Goal: Task Accomplishment & Management: Manage account settings

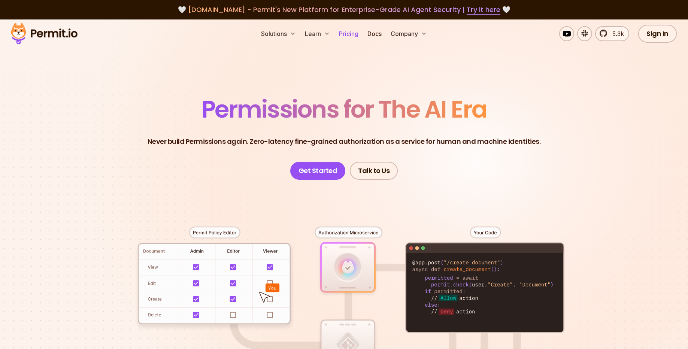
click at [346, 36] on link "Pricing" at bounding box center [348, 33] width 25 height 15
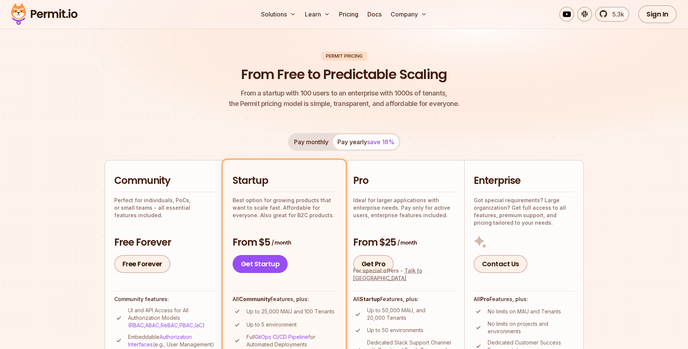
scroll to position [47, 0]
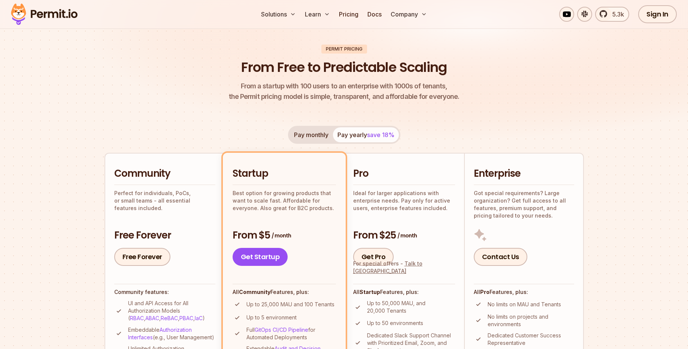
click at [138, 172] on h2 "Community" at bounding box center [164, 173] width 101 height 13
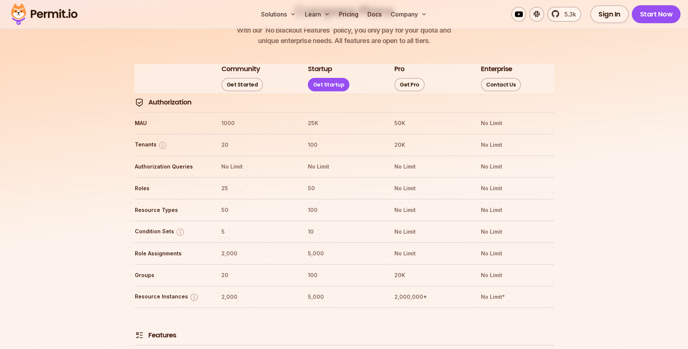
scroll to position [817, 0]
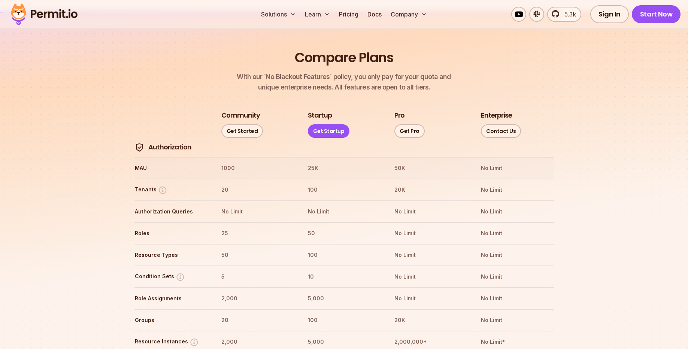
click at [226, 162] on th "1000" at bounding box center [257, 168] width 73 height 12
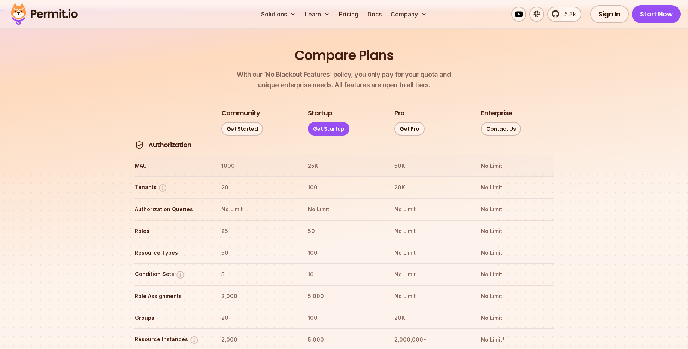
click at [135, 160] on th "MAU" at bounding box center [170, 166] width 73 height 12
click at [223, 160] on th "1000" at bounding box center [257, 166] width 73 height 12
click at [228, 160] on th "1000" at bounding box center [257, 166] width 73 height 12
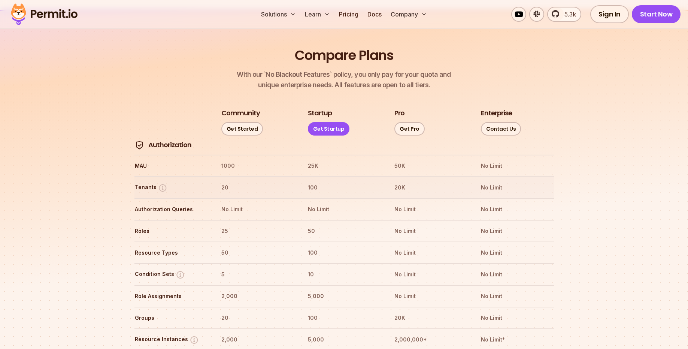
click at [224, 182] on th "20" at bounding box center [257, 188] width 73 height 12
click at [230, 160] on th "1000" at bounding box center [257, 166] width 73 height 12
click at [205, 181] on th "Tenants" at bounding box center [170, 187] width 73 height 12
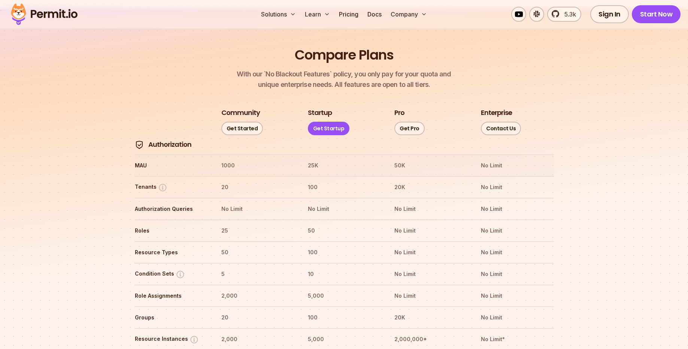
click at [224, 159] on th "1000" at bounding box center [257, 165] width 73 height 12
click at [221, 181] on th "20" at bounding box center [257, 187] width 73 height 12
drag, startPoint x: 232, startPoint y: 208, endPoint x: 183, endPoint y: 207, distance: 49.1
click at [208, 219] on tr "Roles 25 50 No Limit No Limit" at bounding box center [343, 230] width 419 height 22
click at [226, 246] on th "50" at bounding box center [257, 252] width 73 height 12
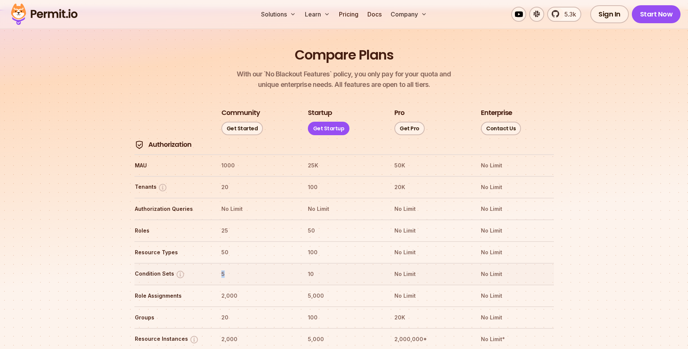
drag, startPoint x: 225, startPoint y: 253, endPoint x: 216, endPoint y: 255, distance: 9.3
click at [219, 263] on tr "Condition Sets 5 10 No Limit No Limit" at bounding box center [343, 274] width 419 height 22
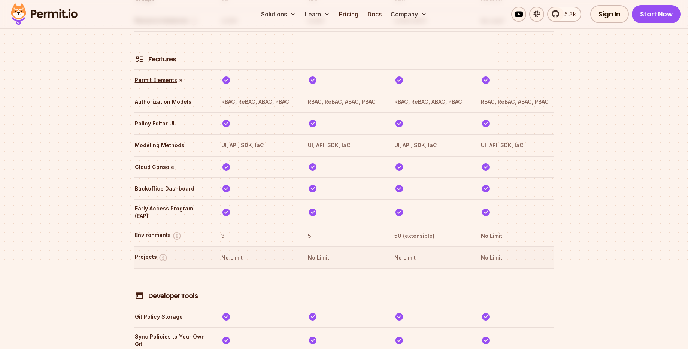
scroll to position [1182, 0]
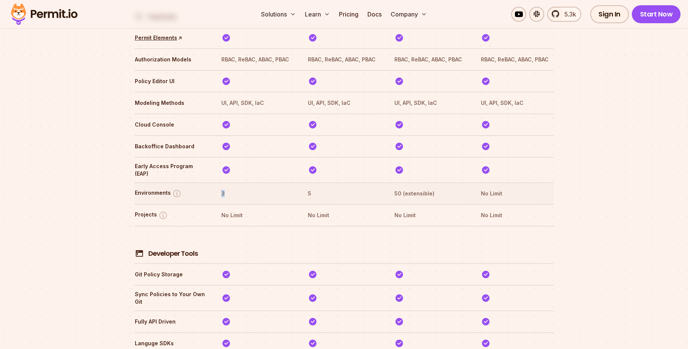
drag, startPoint x: 234, startPoint y: 169, endPoint x: 217, endPoint y: 167, distance: 16.7
click at [217, 182] on tr "Environments 3 5 50 (extensible) No Limit" at bounding box center [343, 193] width 419 height 22
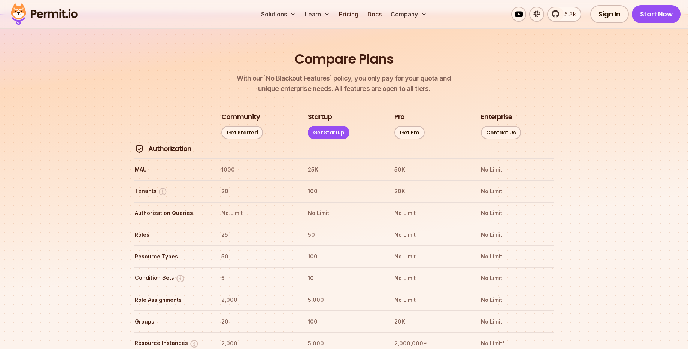
scroll to position [816, 0]
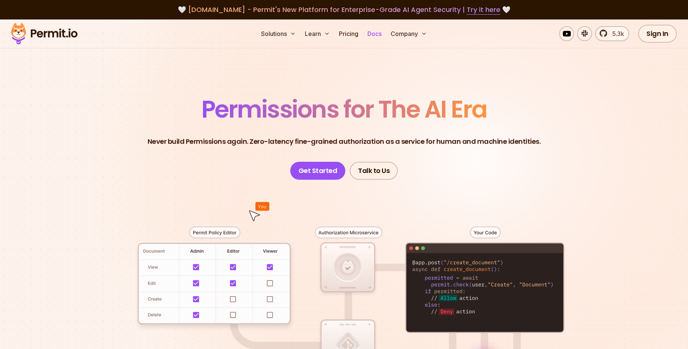
click at [373, 33] on link "Docs" at bounding box center [374, 33] width 20 height 15
click at [374, 31] on link "Docs" at bounding box center [374, 33] width 20 height 15
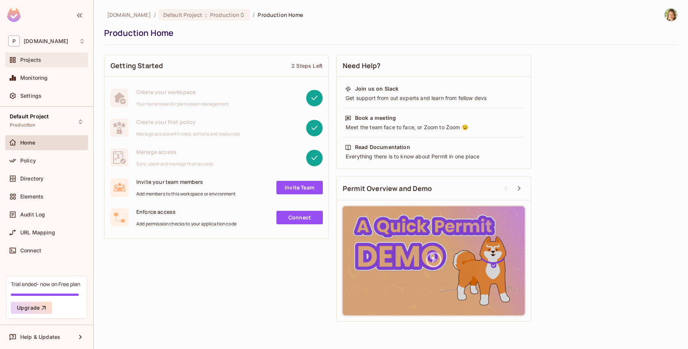
click at [23, 58] on span "Projects" at bounding box center [30, 60] width 21 height 6
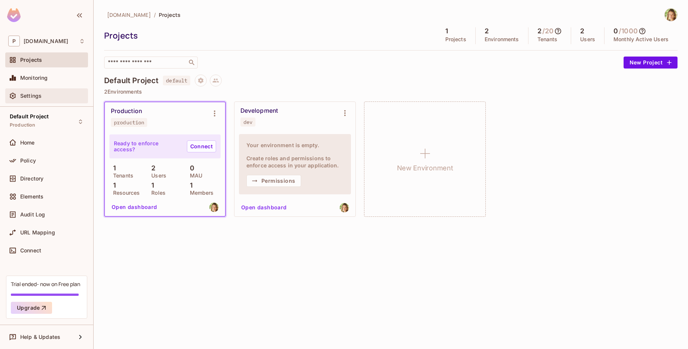
click at [25, 96] on span "Settings" at bounding box center [30, 96] width 21 height 6
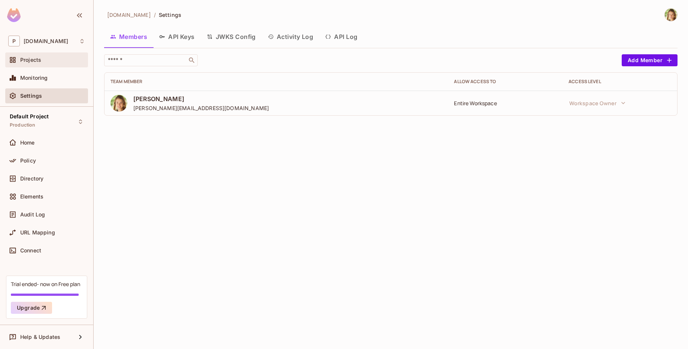
click at [25, 58] on span "Projects" at bounding box center [30, 60] width 21 height 6
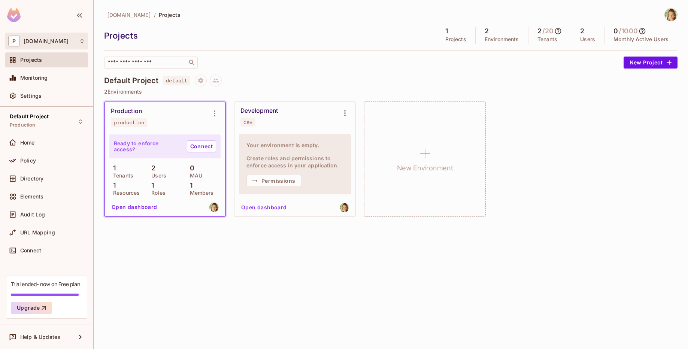
click at [33, 43] on span "permit.io" at bounding box center [46, 41] width 45 height 6
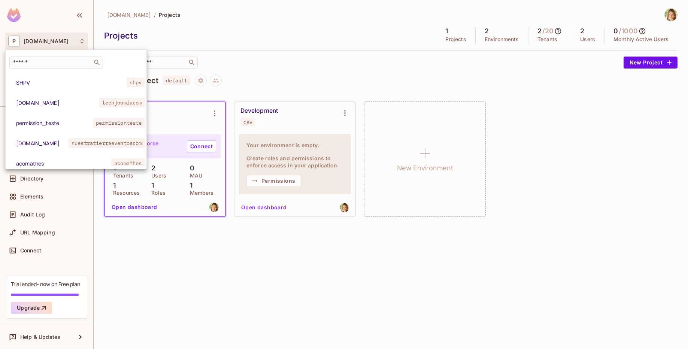
click at [32, 42] on div at bounding box center [344, 174] width 688 height 349
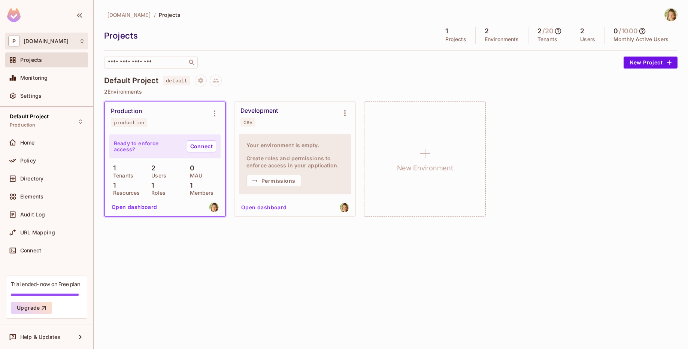
click at [20, 43] on div "P permit.io" at bounding box center [46, 41] width 77 height 11
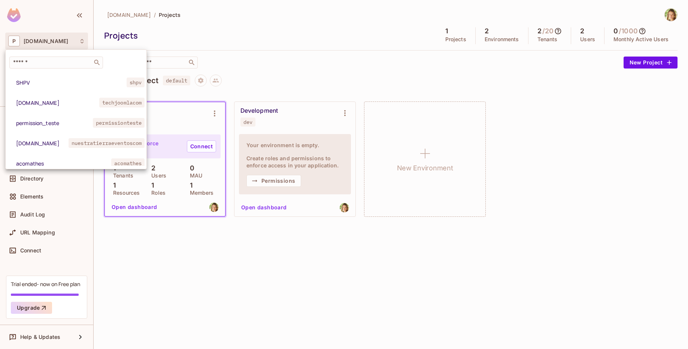
click at [217, 30] on div at bounding box center [344, 174] width 688 height 349
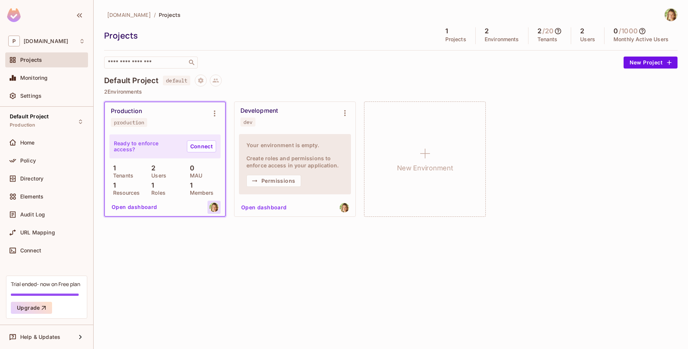
click at [215, 208] on img at bounding box center [213, 207] width 9 height 9
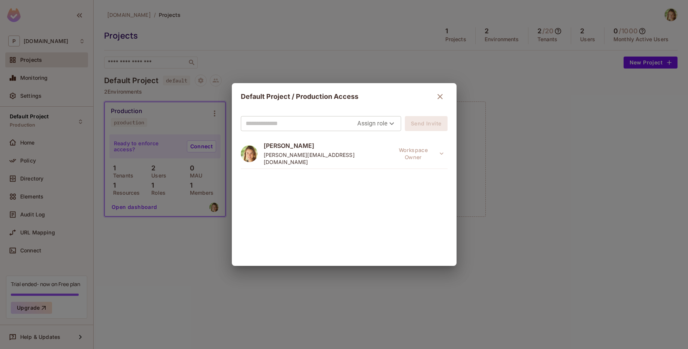
click at [286, 125] on input "text" at bounding box center [302, 124] width 112 height 12
drag, startPoint x: 323, startPoint y: 60, endPoint x: 318, endPoint y: 68, distance: 9.4
click at [323, 60] on div "Default Project / Production Access Assign role Send Invite Natalia Edelson nat…" at bounding box center [344, 174] width 688 height 349
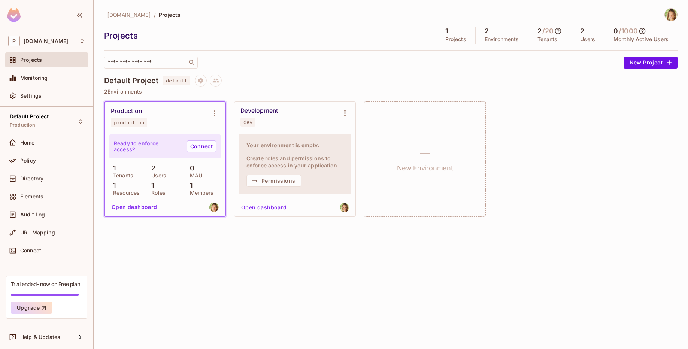
click at [549, 30] on h5 "/ 20" at bounding box center [547, 30] width 11 height 7
click at [635, 31] on h5 "/ 1000" at bounding box center [628, 30] width 19 height 7
click at [552, 31] on h5 "/ 20" at bounding box center [547, 30] width 11 height 7
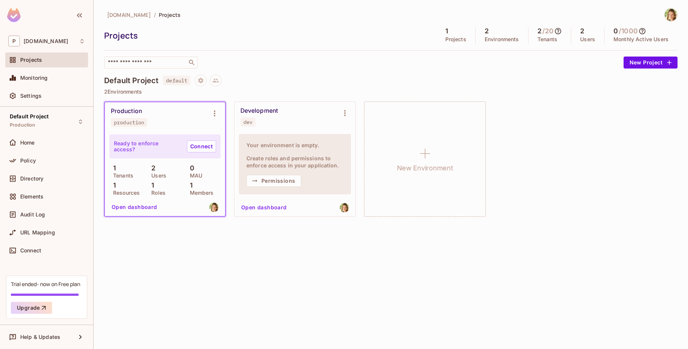
click at [550, 30] on h5 "/ 20" at bounding box center [547, 30] width 11 height 7
click at [551, 30] on h5 "/ 20" at bounding box center [547, 30] width 11 height 7
click at [551, 29] on h5 "/ 20" at bounding box center [547, 30] width 11 height 7
click at [550, 27] on div "permit.io / Projects Projects 1 Projects 2 Environments 2 / 20 Tenants 2 Users …" at bounding box center [390, 38] width 573 height 60
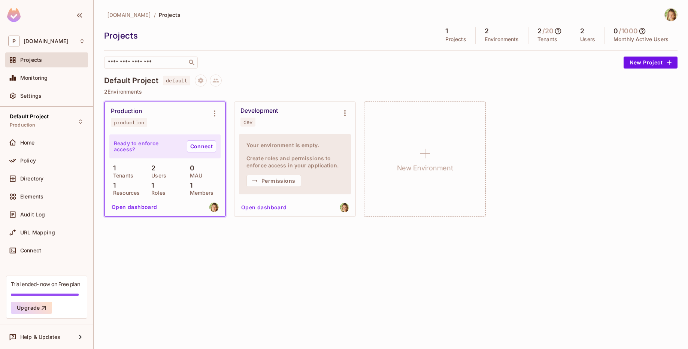
click at [636, 30] on h5 "/ 1000" at bounding box center [628, 30] width 19 height 7
click at [635, 30] on h5 "/ 1000" at bounding box center [628, 30] width 19 height 7
click at [551, 29] on h5 "/ 20" at bounding box center [547, 30] width 11 height 7
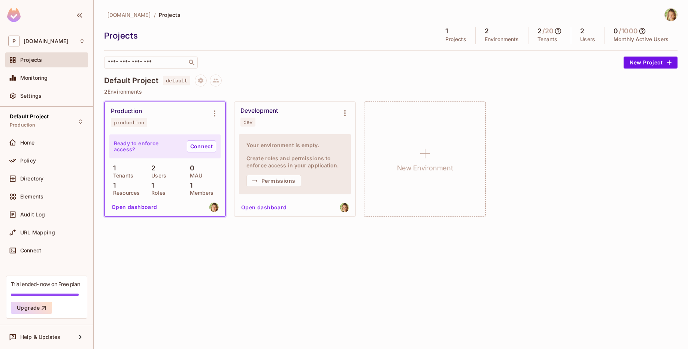
click at [624, 30] on h5 "/ 1000" at bounding box center [628, 30] width 19 height 7
click at [625, 30] on h5 "/ 1000" at bounding box center [628, 30] width 19 height 7
drag, startPoint x: 494, startPoint y: 35, endPoint x: 490, endPoint y: 34, distance: 4.1
click at [494, 35] on div "2 Environments" at bounding box center [501, 35] width 53 height 17
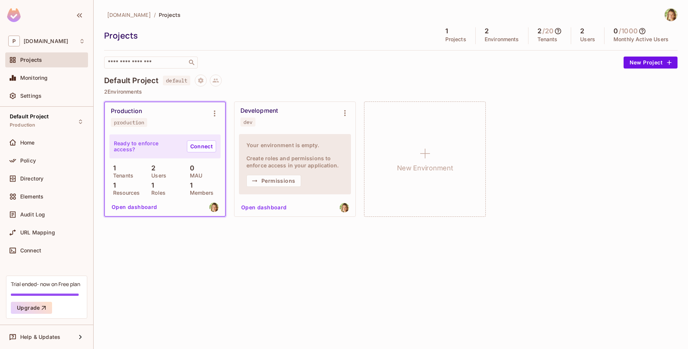
click at [484, 33] on h5 "2" at bounding box center [486, 30] width 4 height 7
drag, startPoint x: 481, startPoint y: 34, endPoint x: 471, endPoint y: 35, distance: 10.5
click at [481, 34] on div "2 Environments" at bounding box center [501, 35] width 53 height 17
drag, startPoint x: 455, startPoint y: 39, endPoint x: 622, endPoint y: 57, distance: 167.2
click at [458, 39] on p "Projects" at bounding box center [455, 39] width 21 height 6
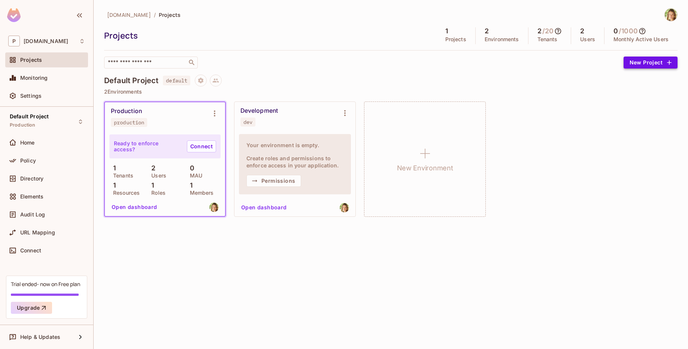
click at [632, 60] on button "New Project" at bounding box center [650, 63] width 54 height 12
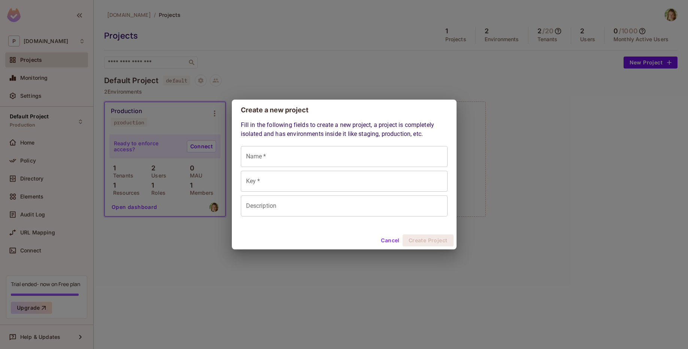
click at [289, 153] on input "Name *" at bounding box center [344, 156] width 207 height 21
type input "******"
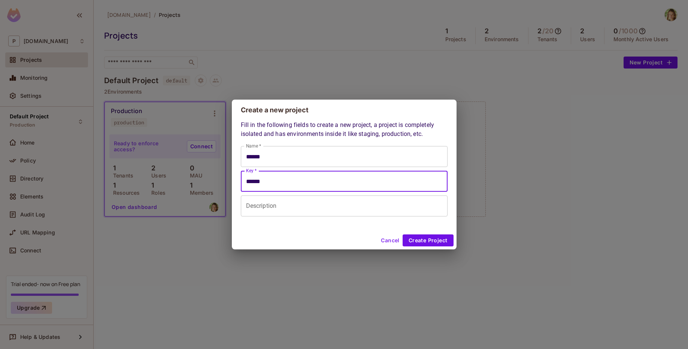
drag, startPoint x: 298, startPoint y: 185, endPoint x: 300, endPoint y: 189, distance: 4.9
click at [298, 185] on input "******" at bounding box center [344, 181] width 207 height 21
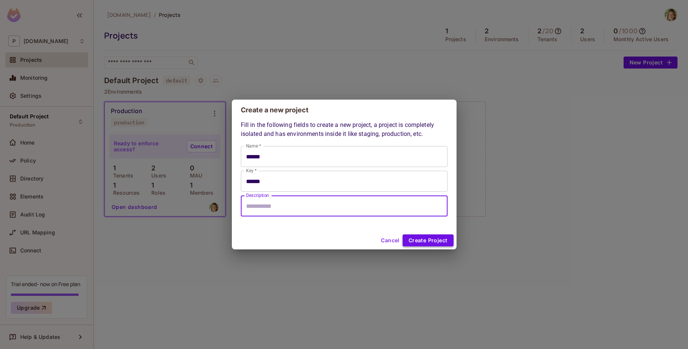
drag, startPoint x: 374, startPoint y: 205, endPoint x: 409, endPoint y: 241, distance: 50.0
click at [374, 206] on input "Description" at bounding box center [344, 205] width 207 height 21
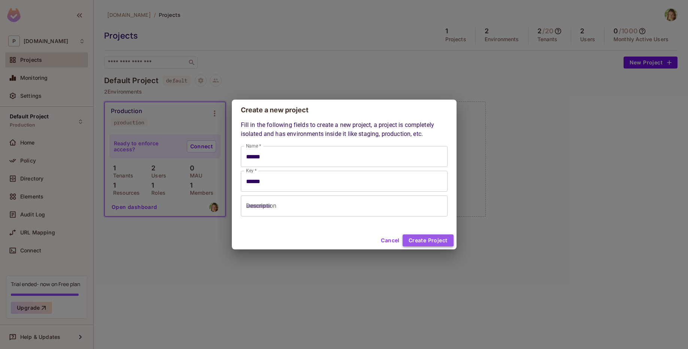
click at [425, 240] on button "Create Project" at bounding box center [427, 240] width 51 height 12
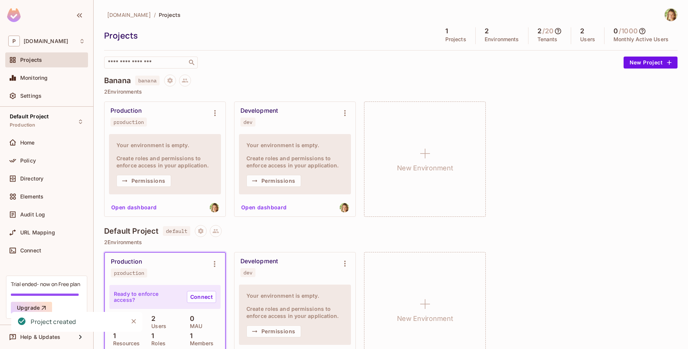
click at [450, 35] on div "1 Projects" at bounding box center [455, 35] width 39 height 17
click at [449, 35] on div "1 Projects" at bounding box center [455, 35] width 39 height 17
drag, startPoint x: 519, startPoint y: 64, endPoint x: 360, endPoint y: 64, distance: 159.1
click at [511, 62] on div "​" at bounding box center [362, 63] width 516 height 12
click at [448, 33] on div "2 Projects" at bounding box center [455, 35] width 39 height 17
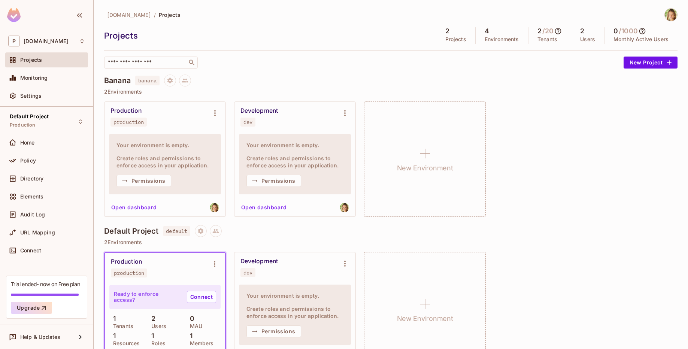
click at [547, 33] on h5 "/ 20" at bounding box center [547, 30] width 11 height 7
click at [547, 32] on h5 "/ 20" at bounding box center [547, 30] width 11 height 7
click at [630, 31] on h5 "/ 1000" at bounding box center [628, 30] width 19 height 7
drag, startPoint x: 546, startPoint y: 3, endPoint x: 538, endPoint y: 10, distance: 10.6
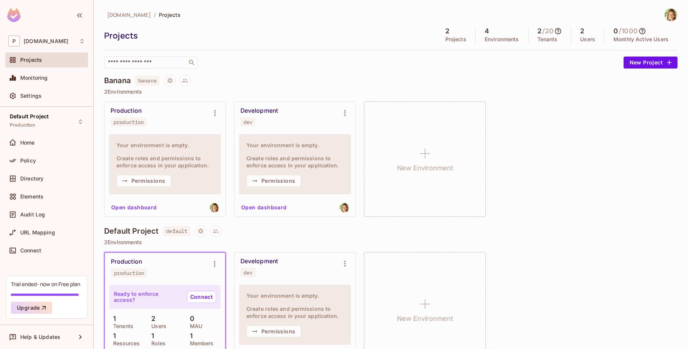
click at [545, 3] on div "[DOMAIN_NAME] / Projects Projects 2 Projects 4 Environments 2 / 20 Tenants 2 Us…" at bounding box center [391, 174] width 594 height 349
drag, startPoint x: 538, startPoint y: 29, endPoint x: 610, endPoint y: 39, distance: 72.2
click at [528, 28] on div "2 / 20 Tenants" at bounding box center [549, 35] width 43 height 17
drag, startPoint x: 614, startPoint y: 30, endPoint x: 608, endPoint y: 31, distance: 5.7
click at [610, 30] on div "0 / 1000 Monthly Active Users" at bounding box center [640, 35] width 73 height 17
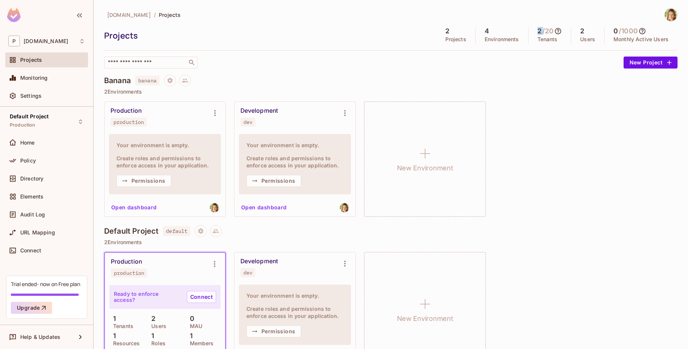
drag, startPoint x: 539, startPoint y: 30, endPoint x: 525, endPoint y: 29, distance: 13.5
click at [525, 29] on div "2 Projects 4 Environments 2 / 20 Tenants 2 Users 0 / 1000 Monthly Active Users" at bounding box center [556, 35] width 241 height 17
click at [551, 31] on h5 "/ 20" at bounding box center [547, 30] width 11 height 7
click at [550, 31] on h5 "/ 20" at bounding box center [547, 30] width 11 height 7
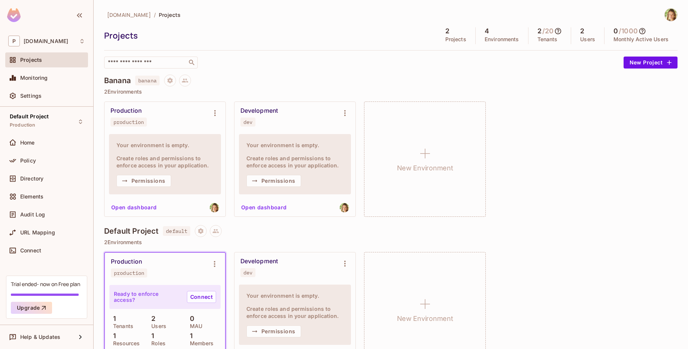
click at [629, 30] on h5 "/ 1000" at bounding box center [628, 30] width 19 height 7
click at [627, 30] on h5 "/ 1000" at bounding box center [628, 30] width 19 height 7
click at [629, 30] on h5 "/ 1000" at bounding box center [628, 30] width 19 height 7
drag, startPoint x: 554, startPoint y: 30, endPoint x: 547, endPoint y: 30, distance: 7.1
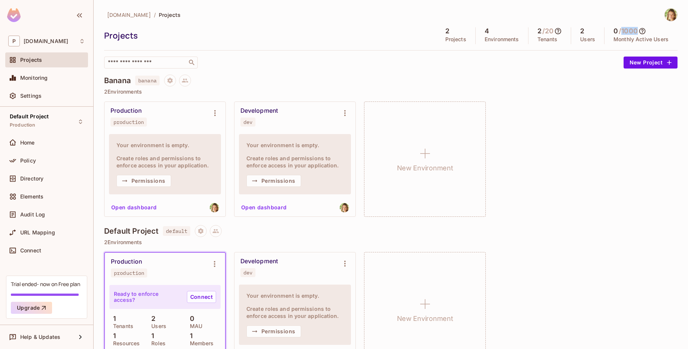
click at [547, 30] on span "/ 20" at bounding box center [551, 30] width 20 height 7
drag, startPoint x: 546, startPoint y: 30, endPoint x: 566, endPoint y: 31, distance: 19.9
click at [552, 30] on h5 "/ 20" at bounding box center [547, 30] width 11 height 7
click at [630, 30] on h5 "/ 1000" at bounding box center [628, 30] width 19 height 7
click at [630, 28] on h5 "/ 1000" at bounding box center [628, 30] width 19 height 7
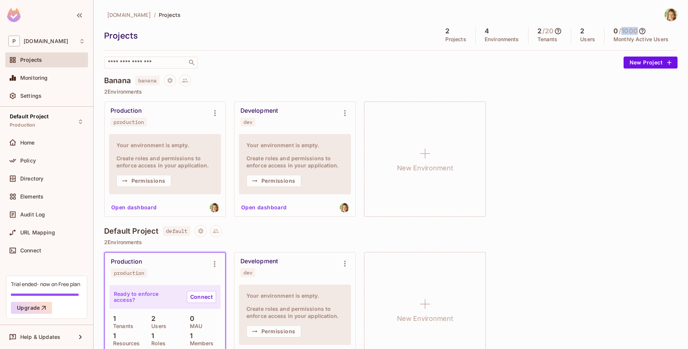
click at [630, 28] on h5 "/ 1000" at bounding box center [628, 30] width 19 height 7
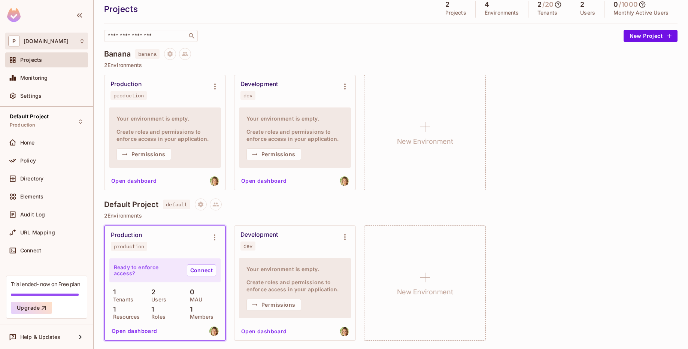
click at [56, 40] on div "P [DOMAIN_NAME]" at bounding box center [46, 41] width 77 height 11
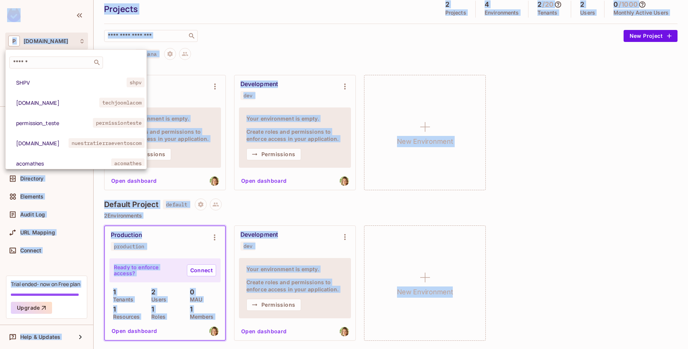
click at [56, 40] on div at bounding box center [344, 174] width 688 height 349
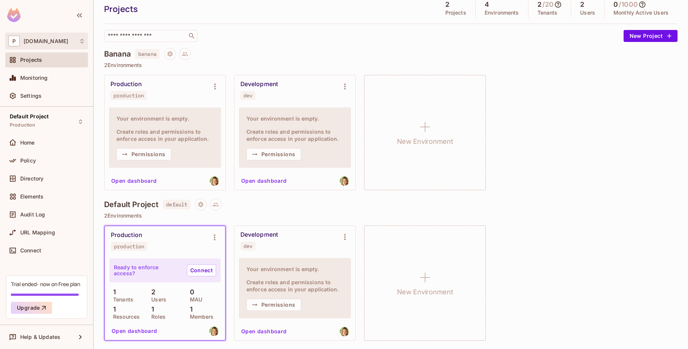
click at [51, 40] on div "P [DOMAIN_NAME]" at bounding box center [46, 41] width 77 height 11
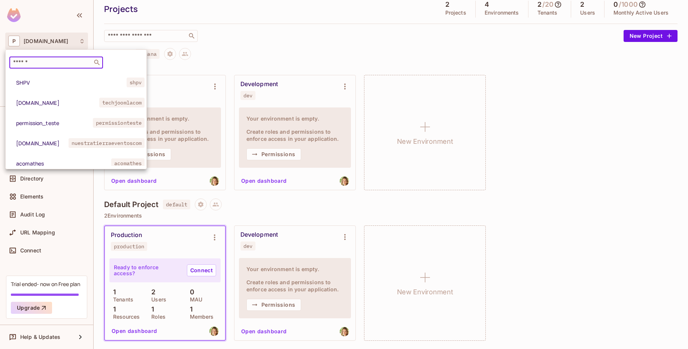
click at [47, 64] on input "text" at bounding box center [51, 62] width 79 height 7
paste input "**********"
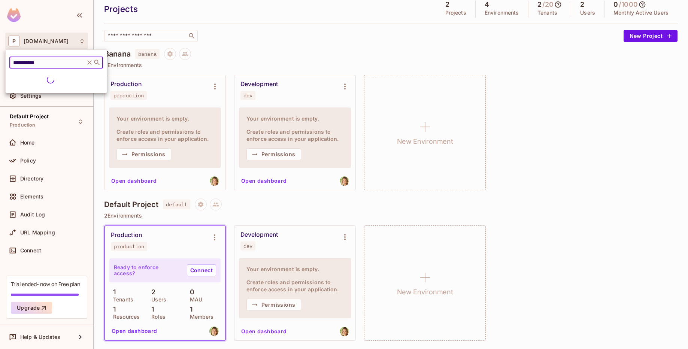
type input "**********"
click at [57, 82] on span "test-rotate" at bounding box center [42, 82] width 52 height 7
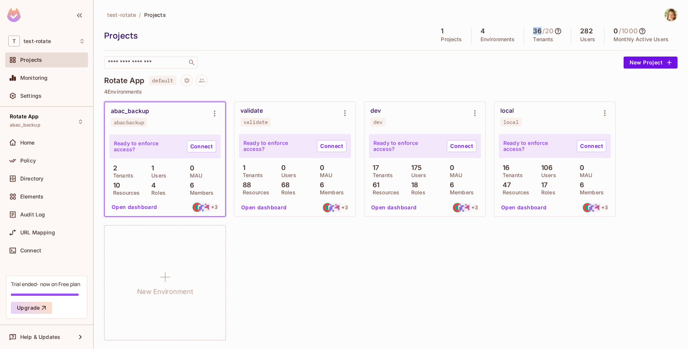
drag, startPoint x: 539, startPoint y: 30, endPoint x: 525, endPoint y: 30, distance: 14.6
click at [525, 30] on div "36 / 20 Tenants" at bounding box center [547, 35] width 47 height 17
drag, startPoint x: 154, startPoint y: 185, endPoint x: 169, endPoint y: 186, distance: 15.0
click at [149, 184] on div "4 Roles" at bounding box center [165, 188] width 34 height 13
drag, startPoint x: 294, startPoint y: 184, endPoint x: 289, endPoint y: 181, distance: 5.5
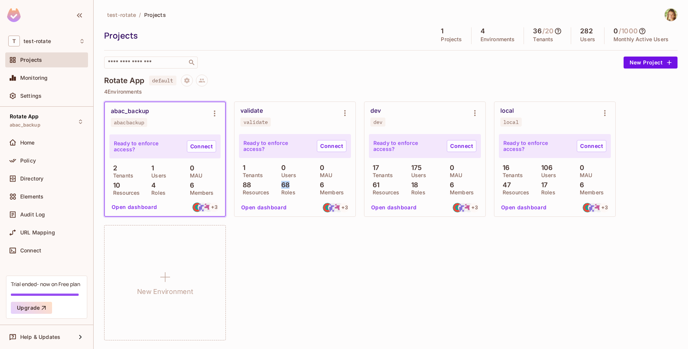
click at [280, 182] on div "68 Roles" at bounding box center [294, 187] width 35 height 13
drag, startPoint x: 407, startPoint y: 182, endPoint x: 551, endPoint y: 190, distance: 144.0
click at [399, 181] on div "17 Tenants 175 Users 0 MAU 61 Resources 18 Roles 6 Members" at bounding box center [425, 179] width 112 height 31
drag, startPoint x: 549, startPoint y: 185, endPoint x: 540, endPoint y: 183, distance: 9.5
click at [531, 183] on div "16 Tenants 106 Users 0 MAU 47 Resources 17 Roles 6 Members" at bounding box center [555, 179] width 112 height 31
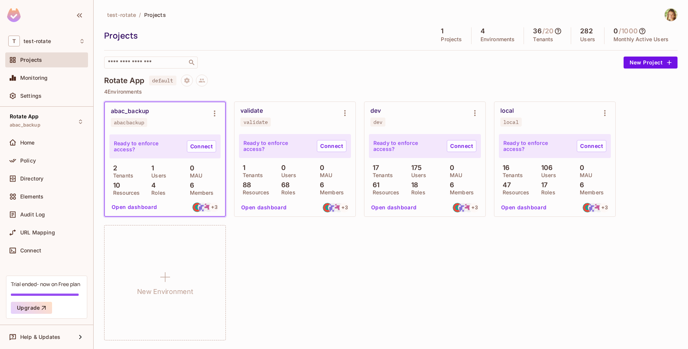
click at [546, 87] on div "Rotate App default 4 Environments abac_backup abacbackup Ready to enforce acces…" at bounding box center [390, 212] width 573 height 274
click at [324, 73] on div "test-rotate / Projects Projects 1 Projects 4 Environments 36 / 20 Tenants 282 U…" at bounding box center [390, 178] width 573 height 340
